Goal: Task Accomplishment & Management: Manage account settings

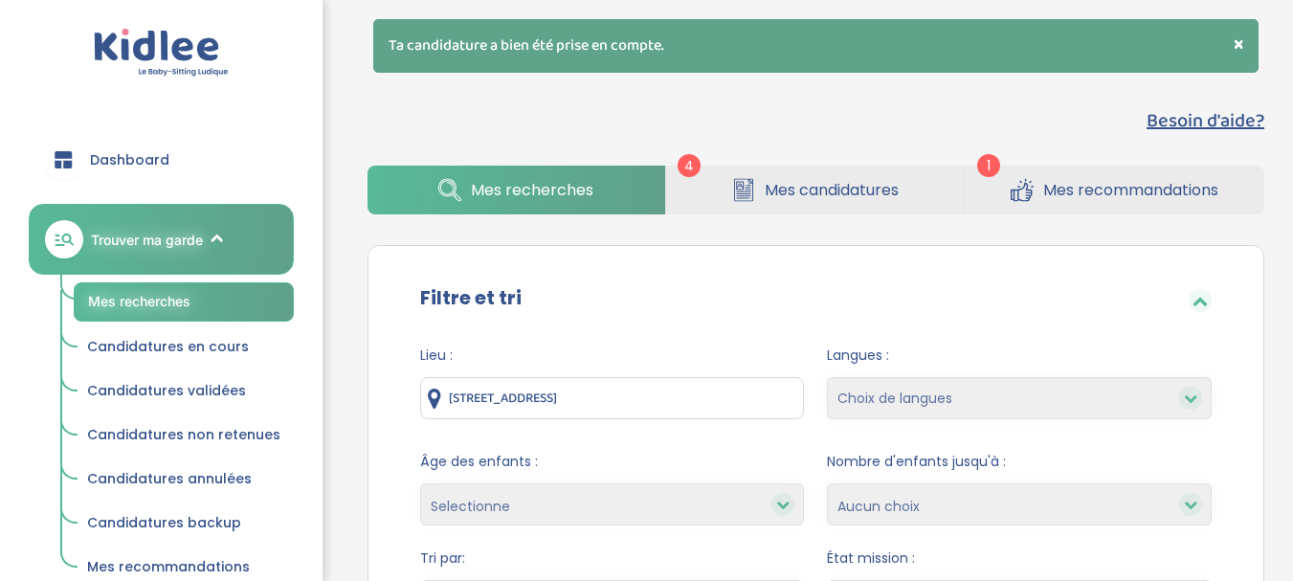
click at [1070, 207] on link "Mes recommandations" at bounding box center [1114, 190] width 299 height 49
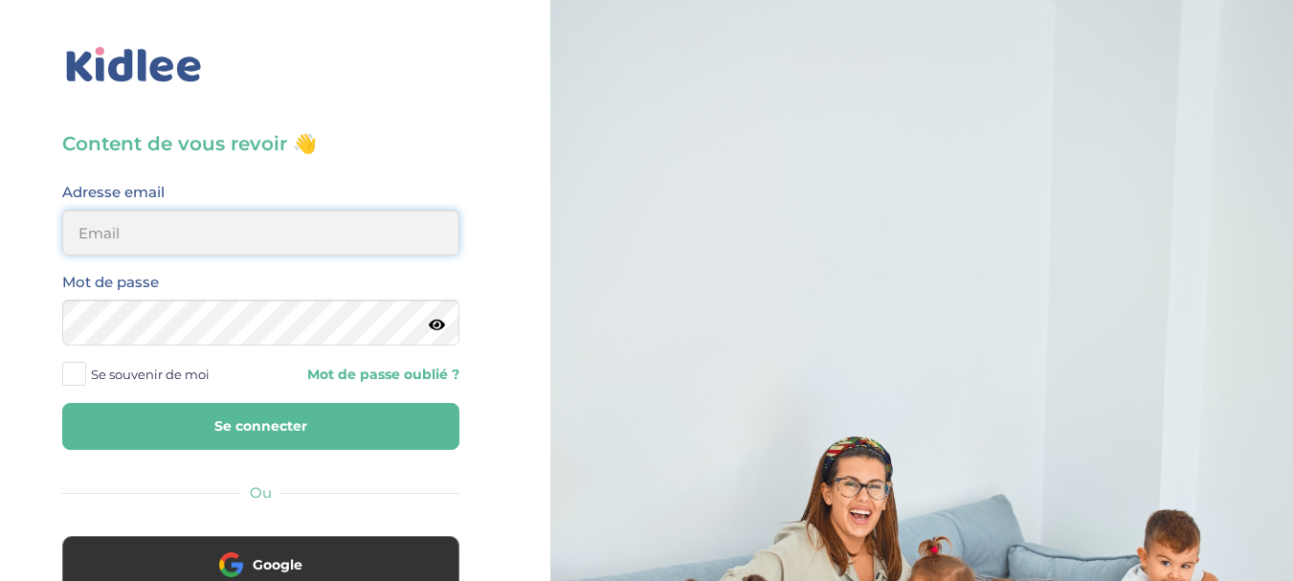
type input "[PERSON_NAME][EMAIL_ADDRESS][DOMAIN_NAME]"
click at [296, 436] on button "Se connecter" at bounding box center [260, 426] width 397 height 47
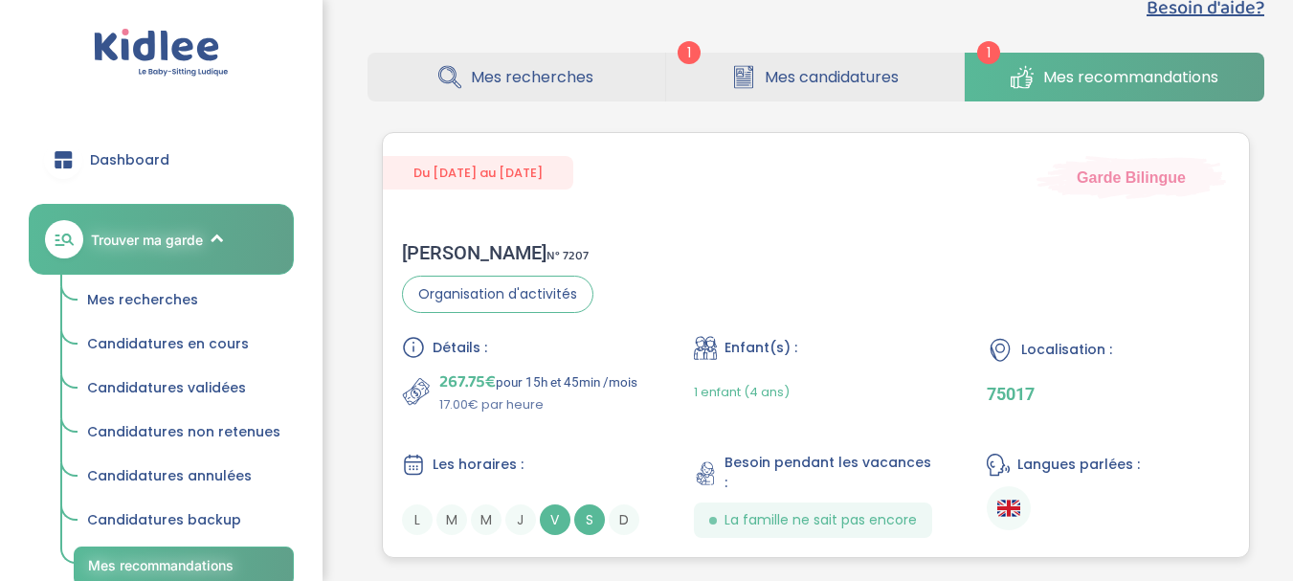
scroll to position [49, 0]
click at [775, 86] on span "Mes candidatures" at bounding box center [832, 78] width 134 height 24
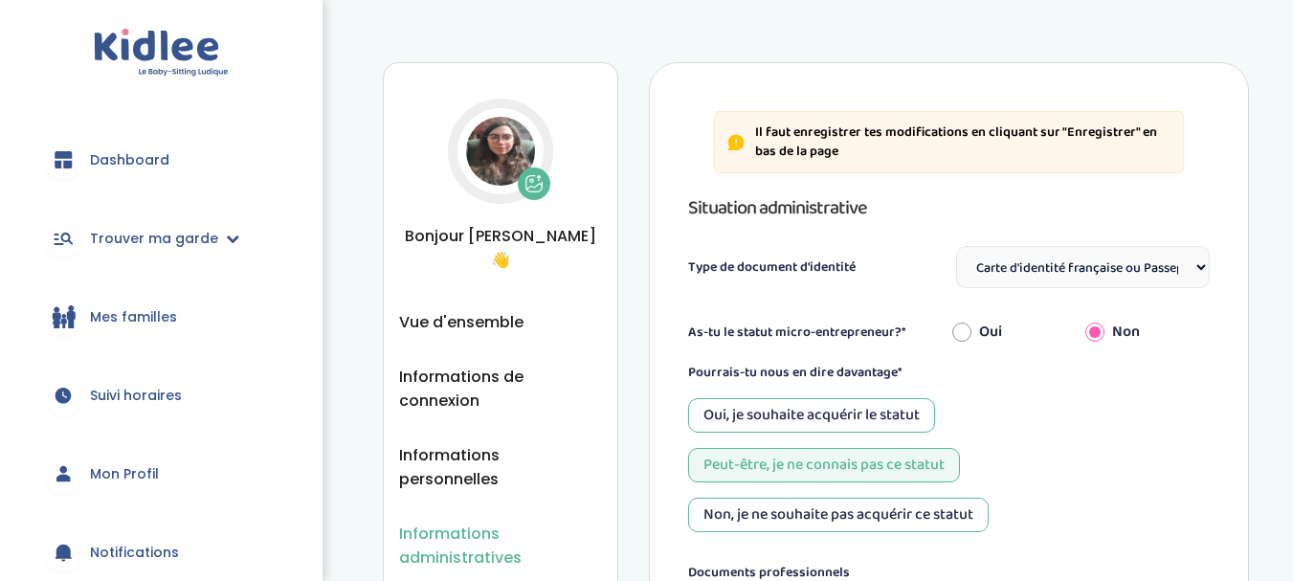
select select "Carte d'identité française ou Passeport français daté de moins de 5 ans"
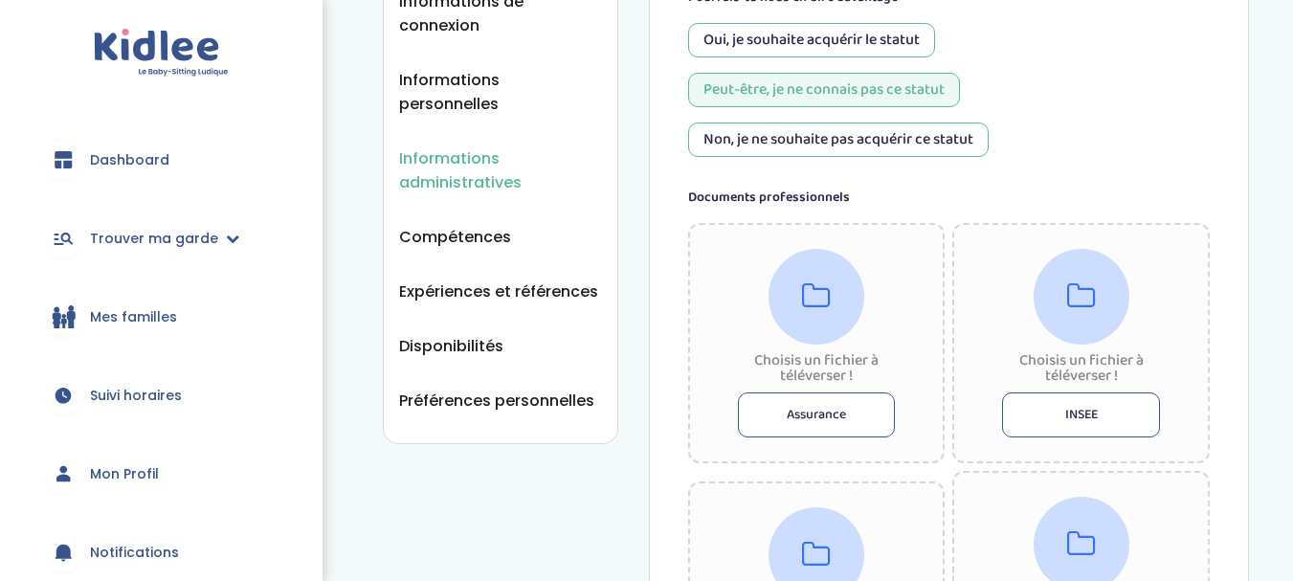
scroll to position [378, 0]
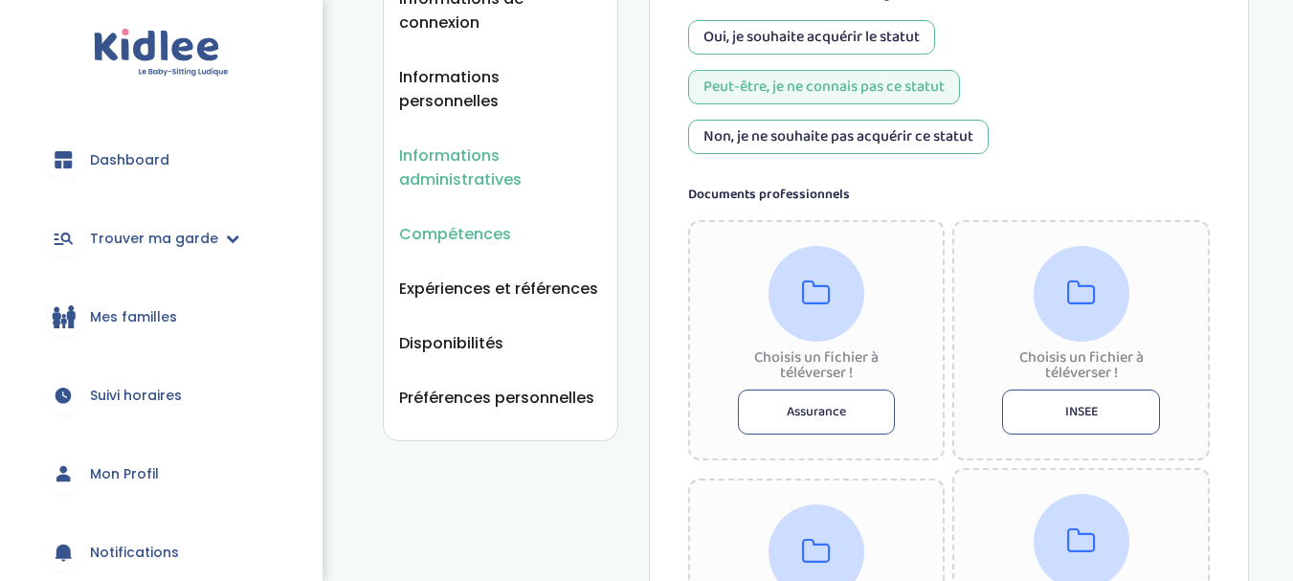
click at [438, 222] on span "Compétences" at bounding box center [455, 234] width 112 height 24
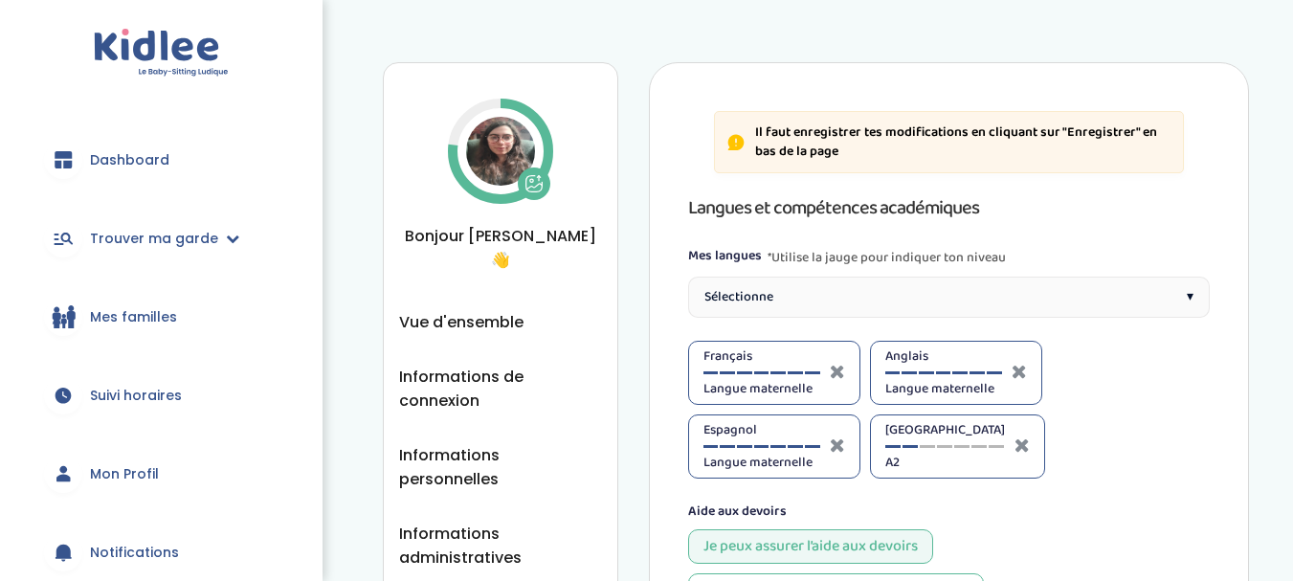
select select "Terminale"
select select "Seconde"
select select "Terminale"
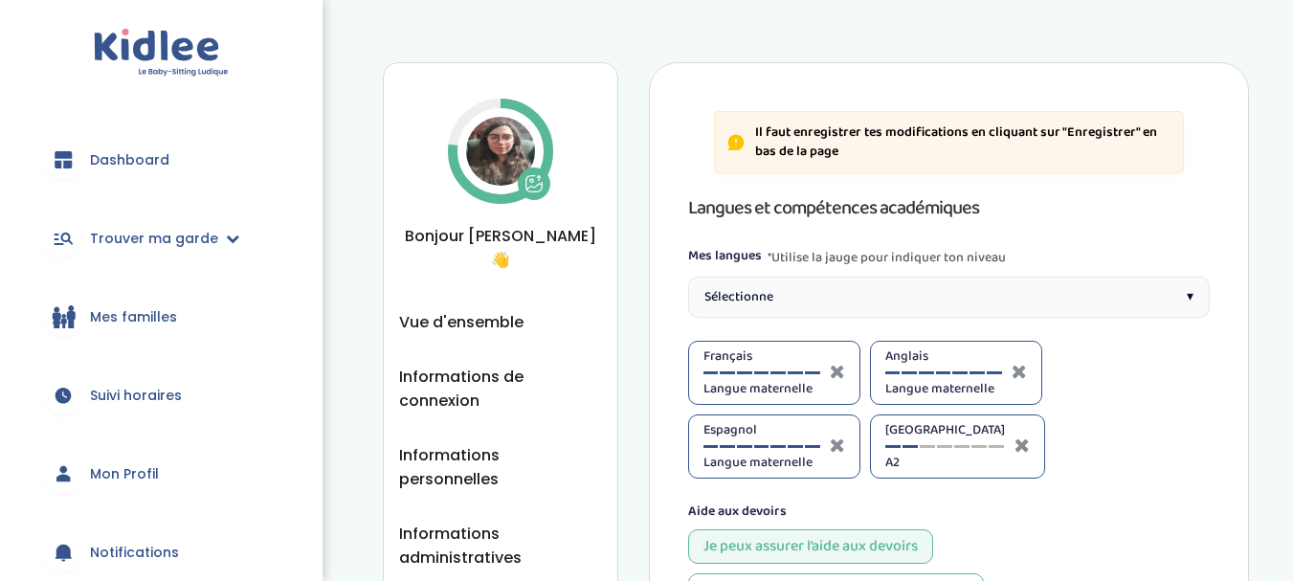
select select "Terminale"
select select "Prémière"
select select "Seconde"
select select "Terminale"
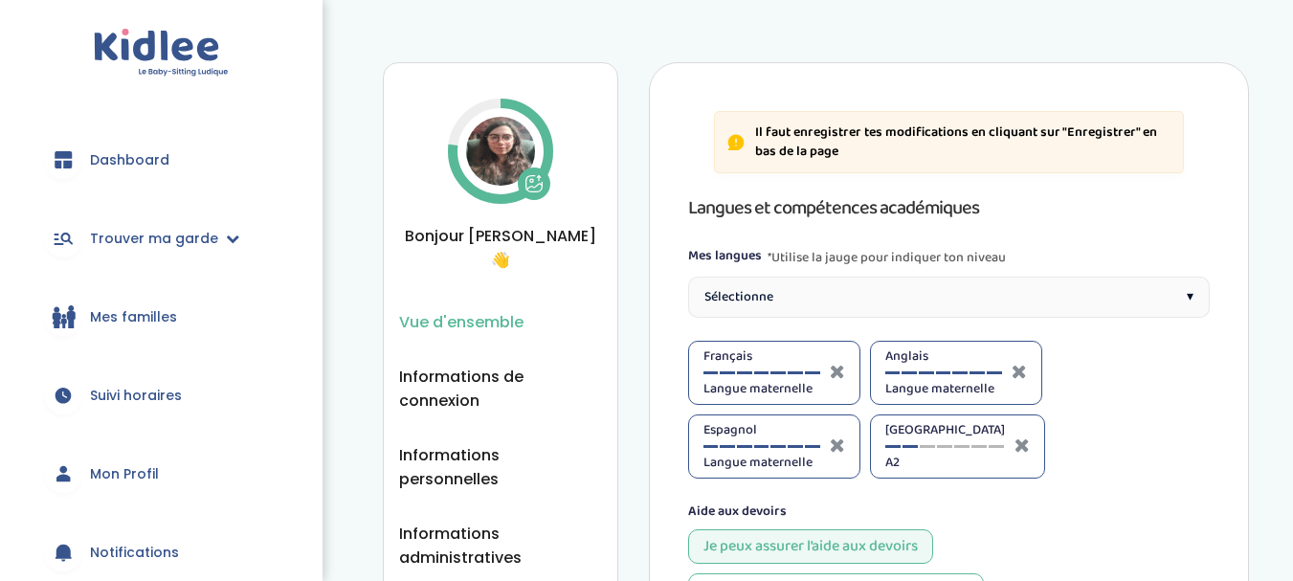
click at [521, 310] on span "Vue d'ensemble" at bounding box center [461, 322] width 124 height 24
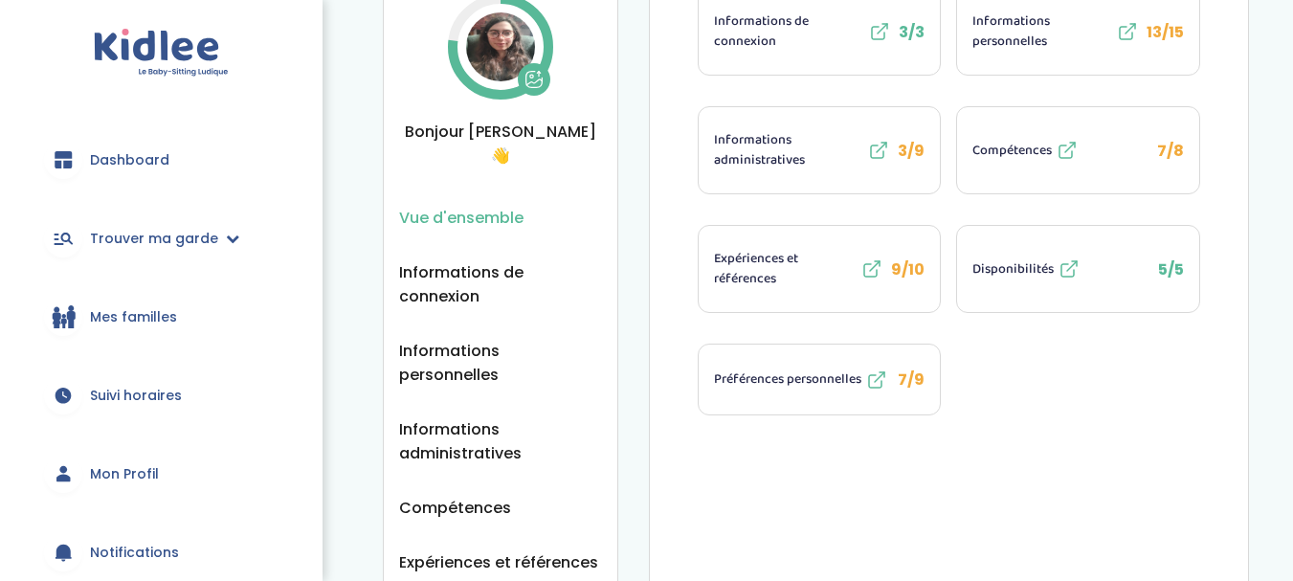
scroll to position [106, 0]
